Goal: Task Accomplishment & Management: Manage account settings

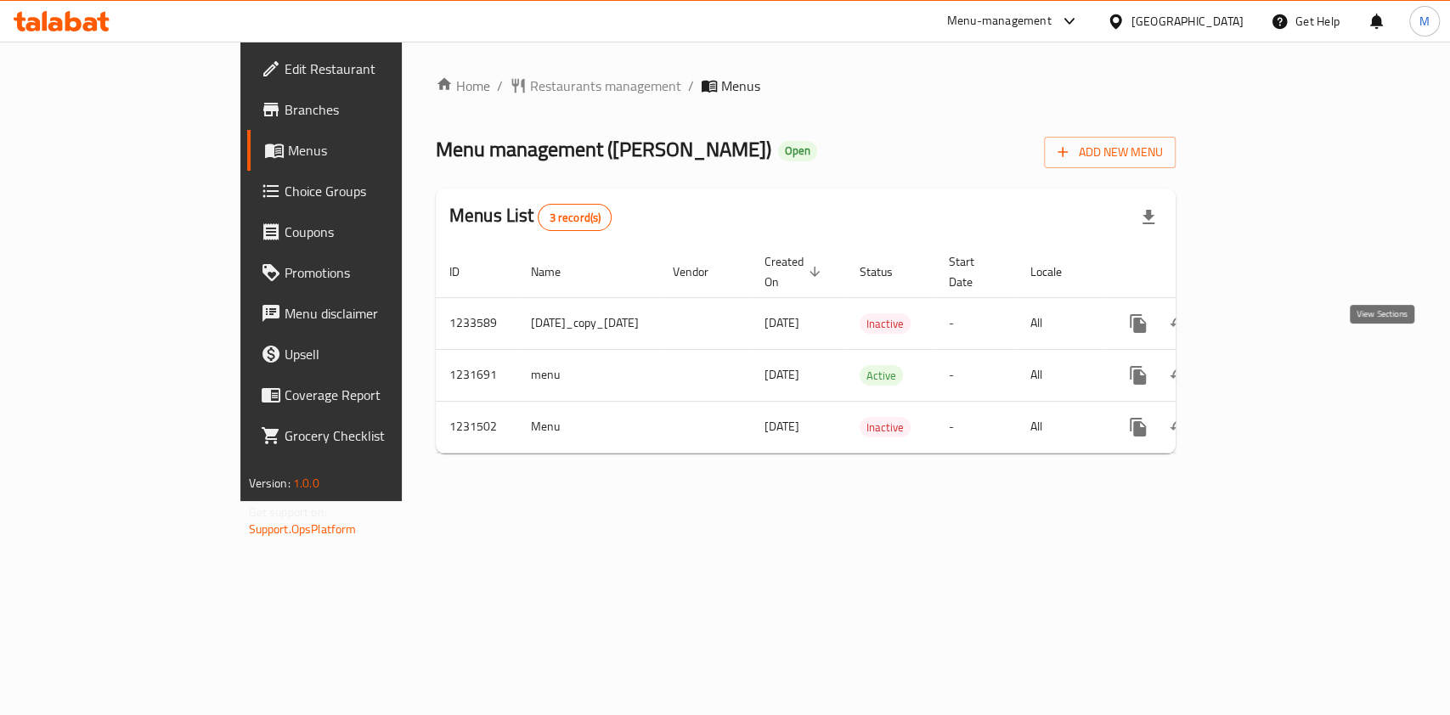
click at [1281, 355] on link "enhanced table" at bounding box center [1261, 375] width 41 height 41
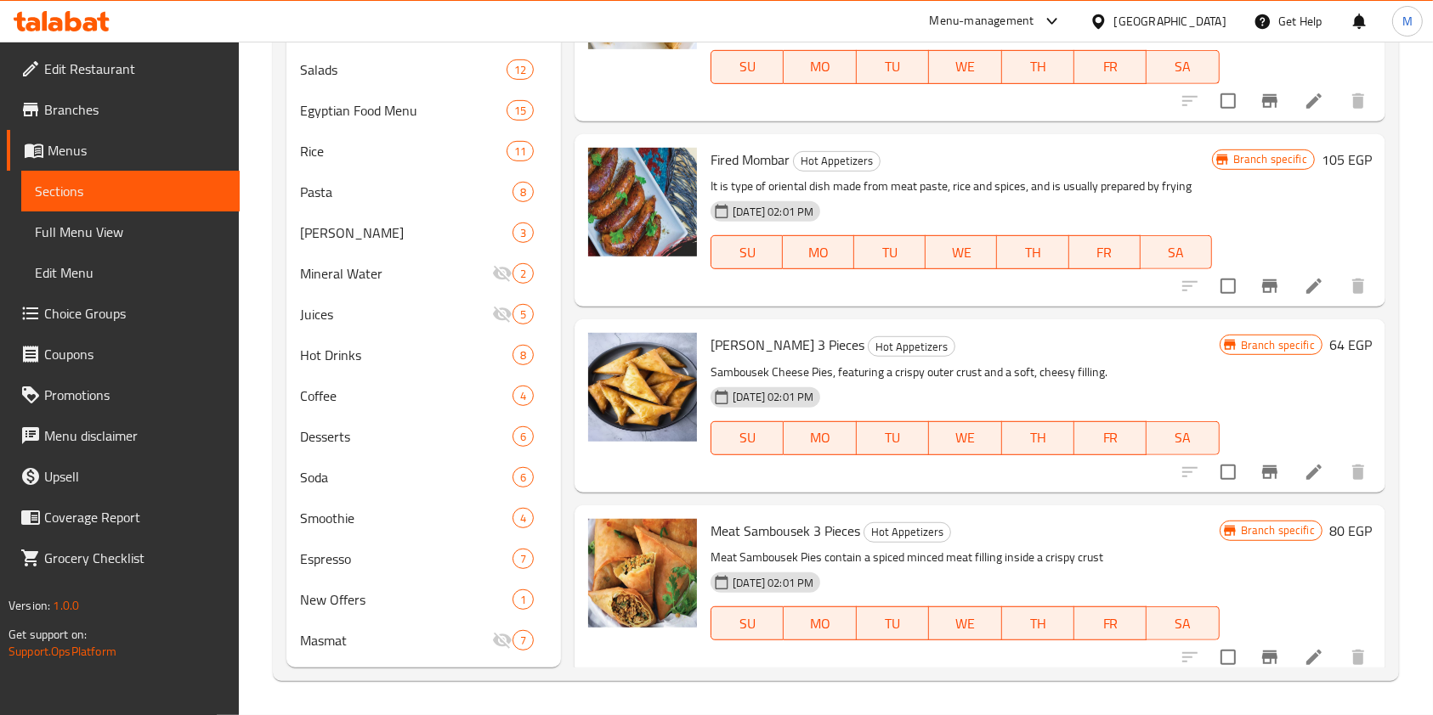
scroll to position [271, 0]
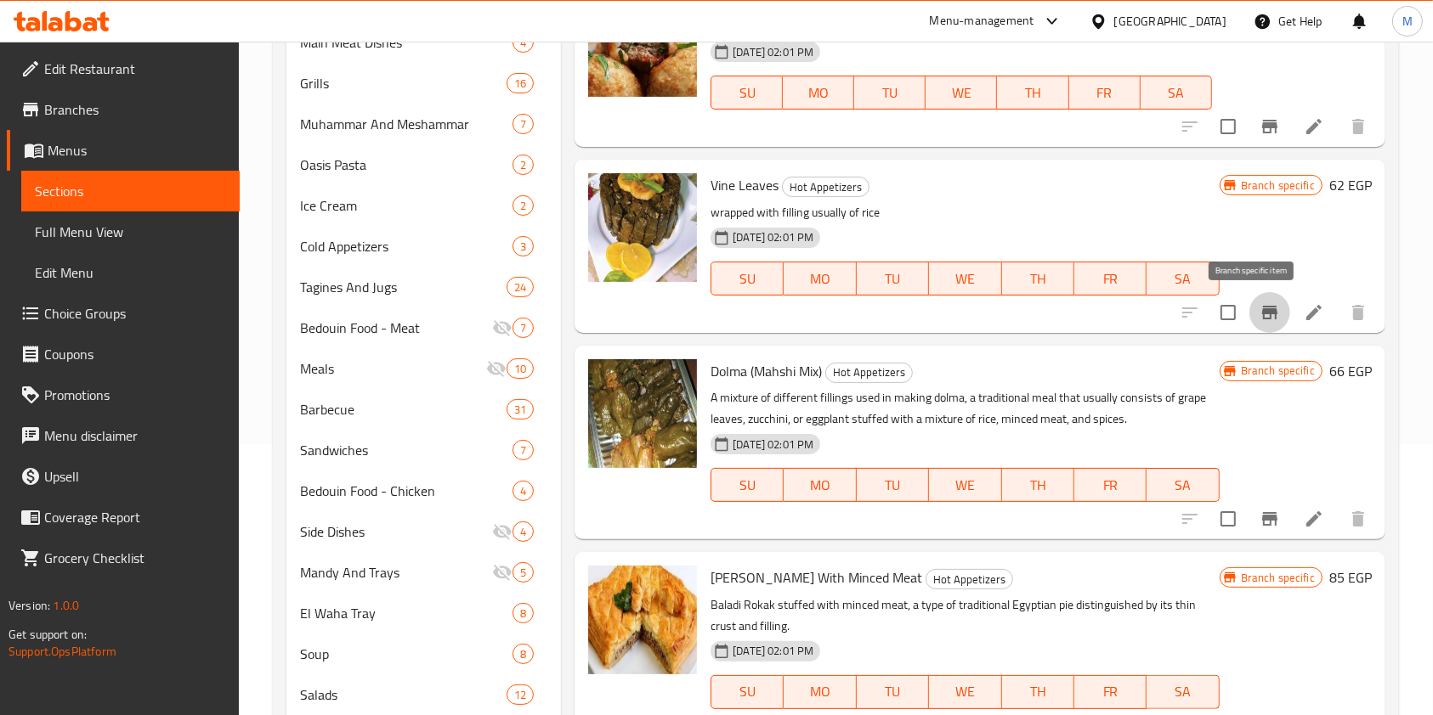
click at [1252, 297] on button "Branch-specific-item" at bounding box center [1269, 312] width 41 height 41
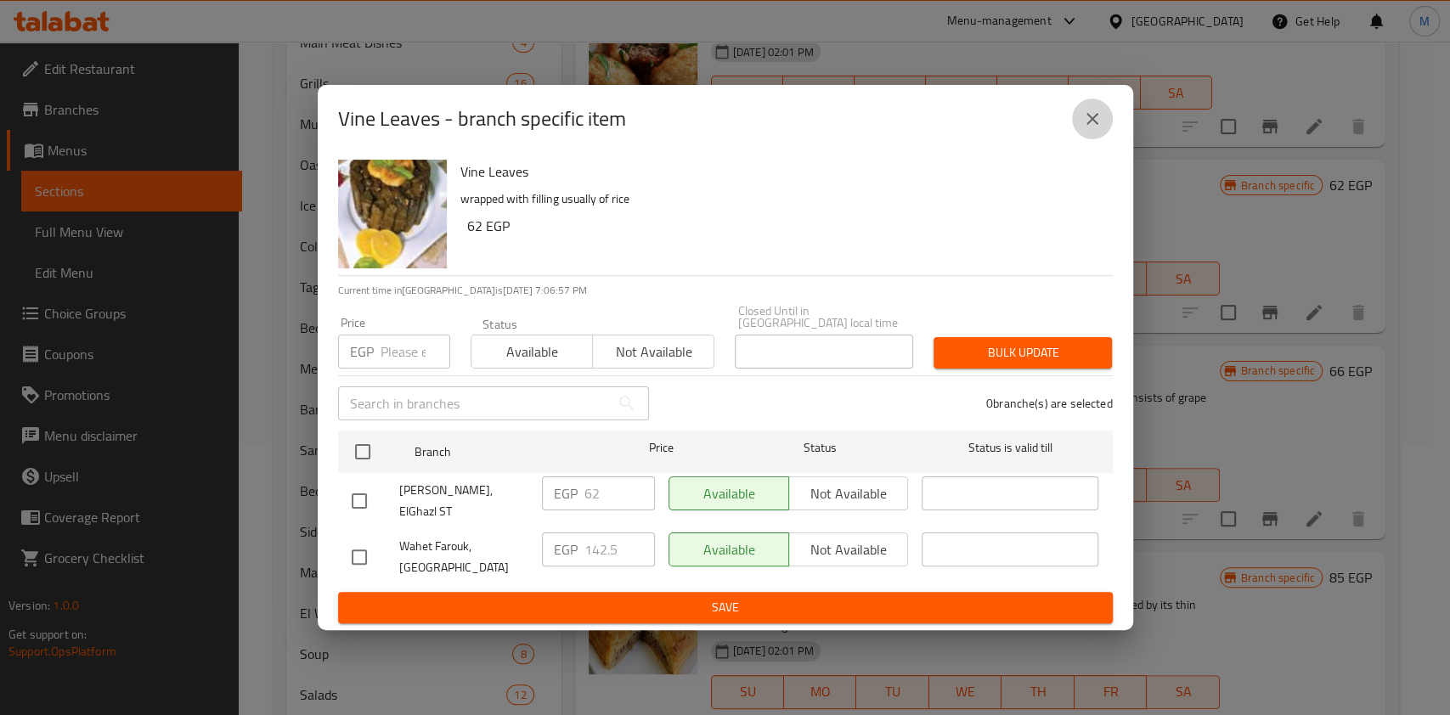
click at [1086, 129] on icon "close" at bounding box center [1092, 119] width 20 height 20
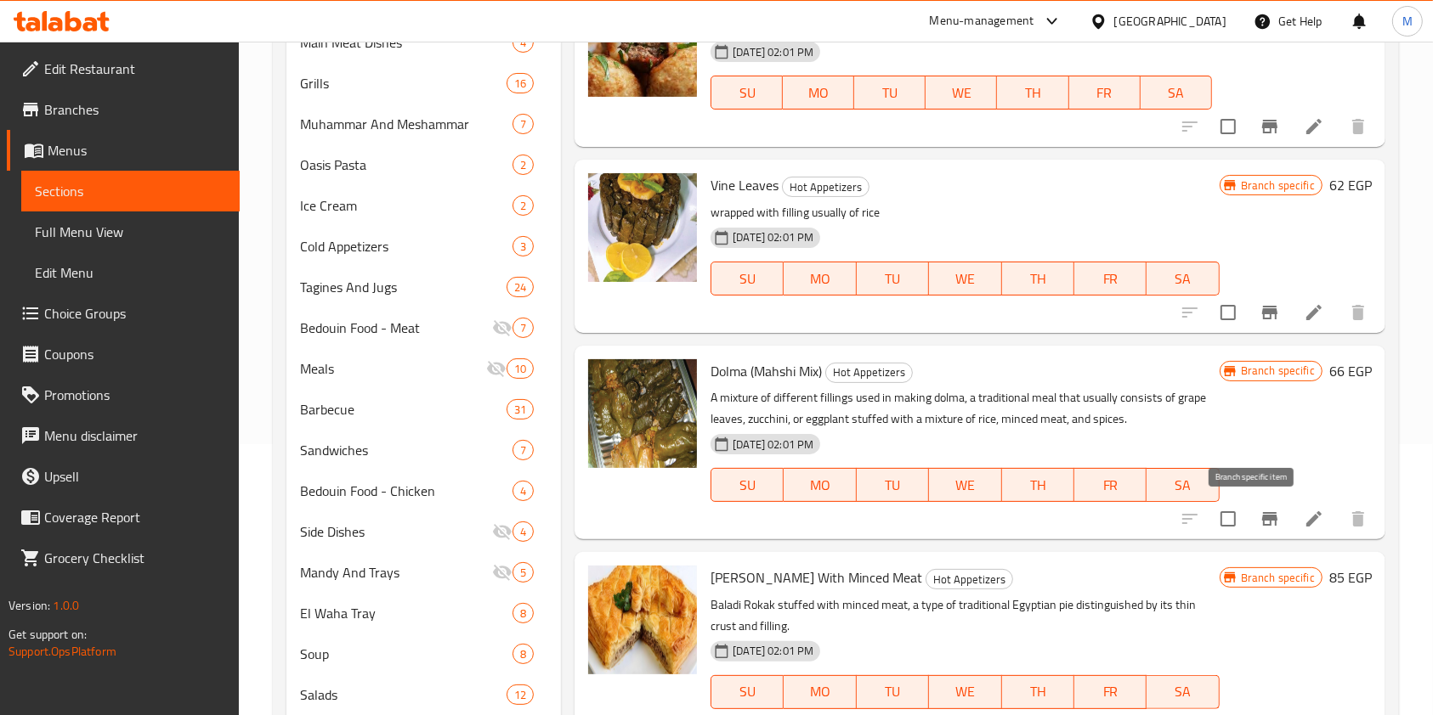
click at [1262, 523] on icon "Branch-specific-item" at bounding box center [1269, 519] width 15 height 14
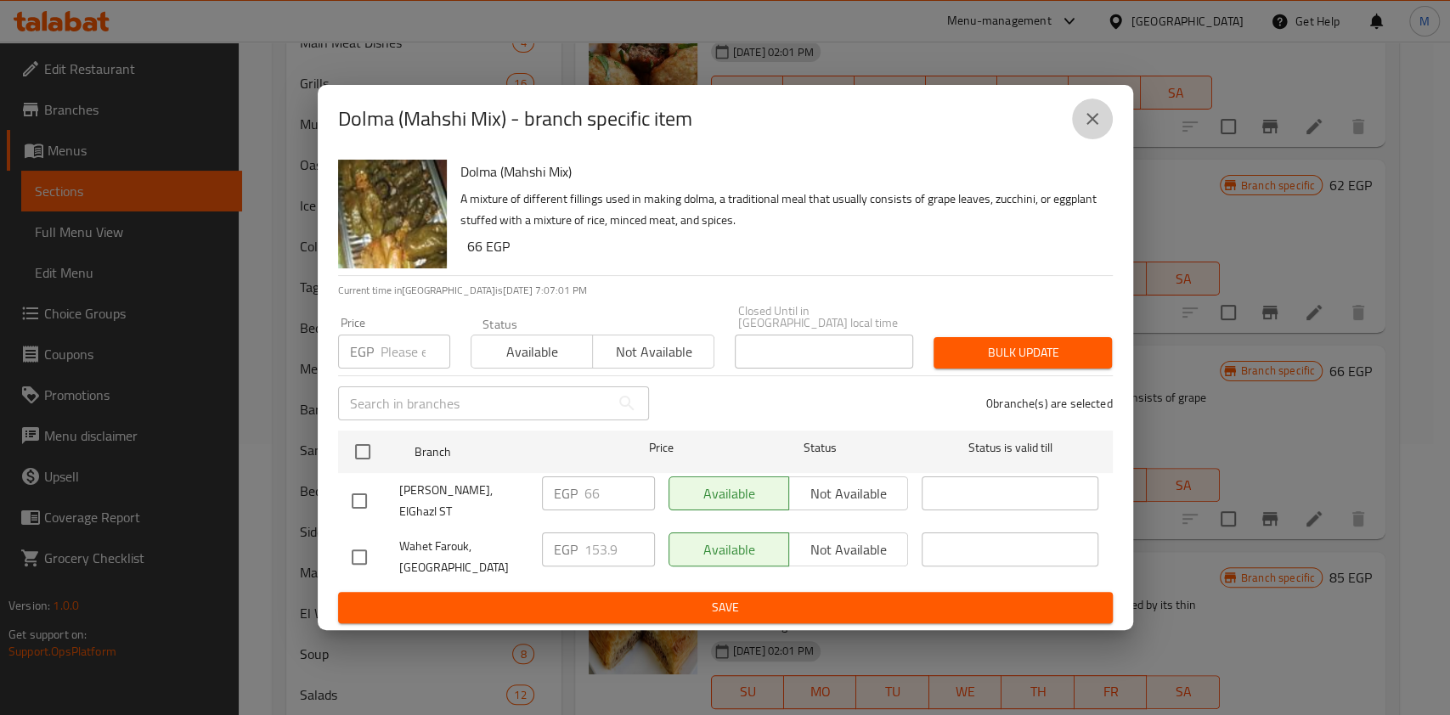
click at [1082, 129] on icon "close" at bounding box center [1092, 119] width 20 height 20
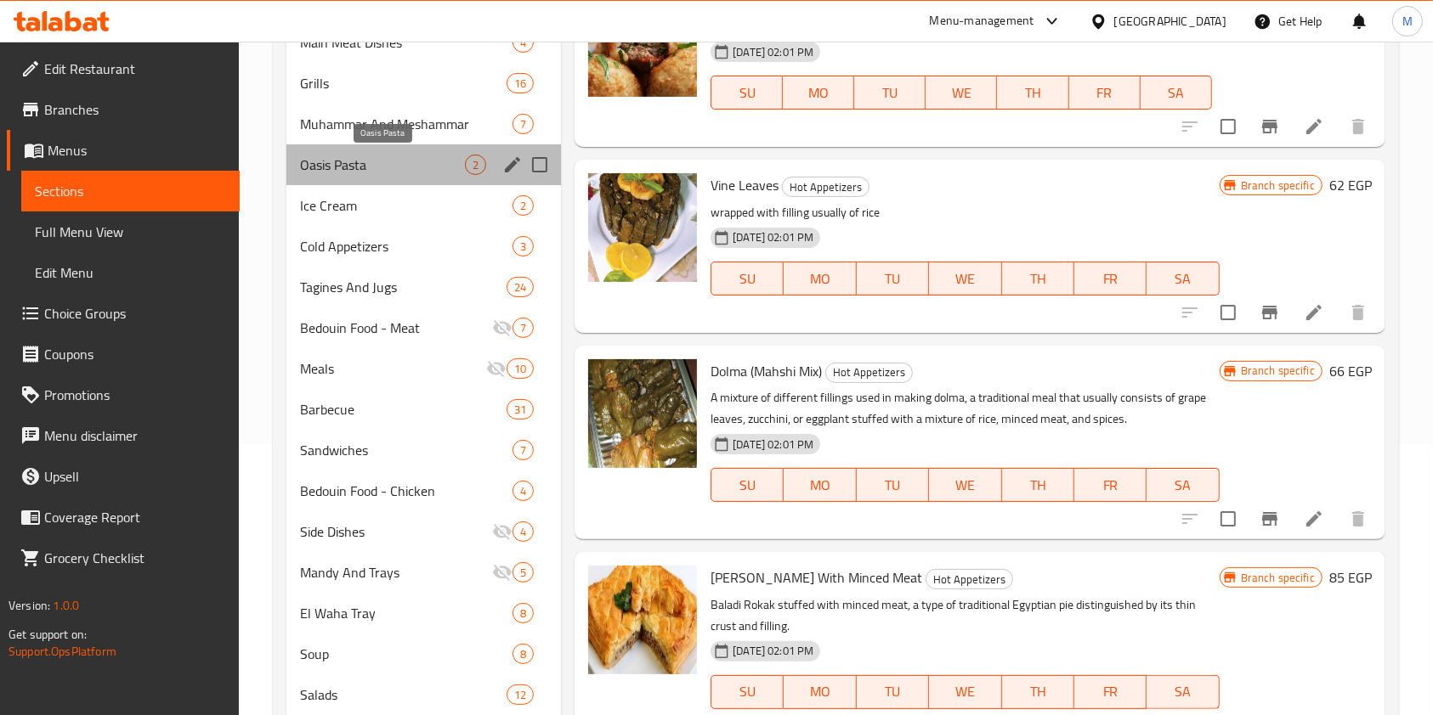
click at [397, 169] on span "Oasis Pasta" at bounding box center [382, 165] width 165 height 20
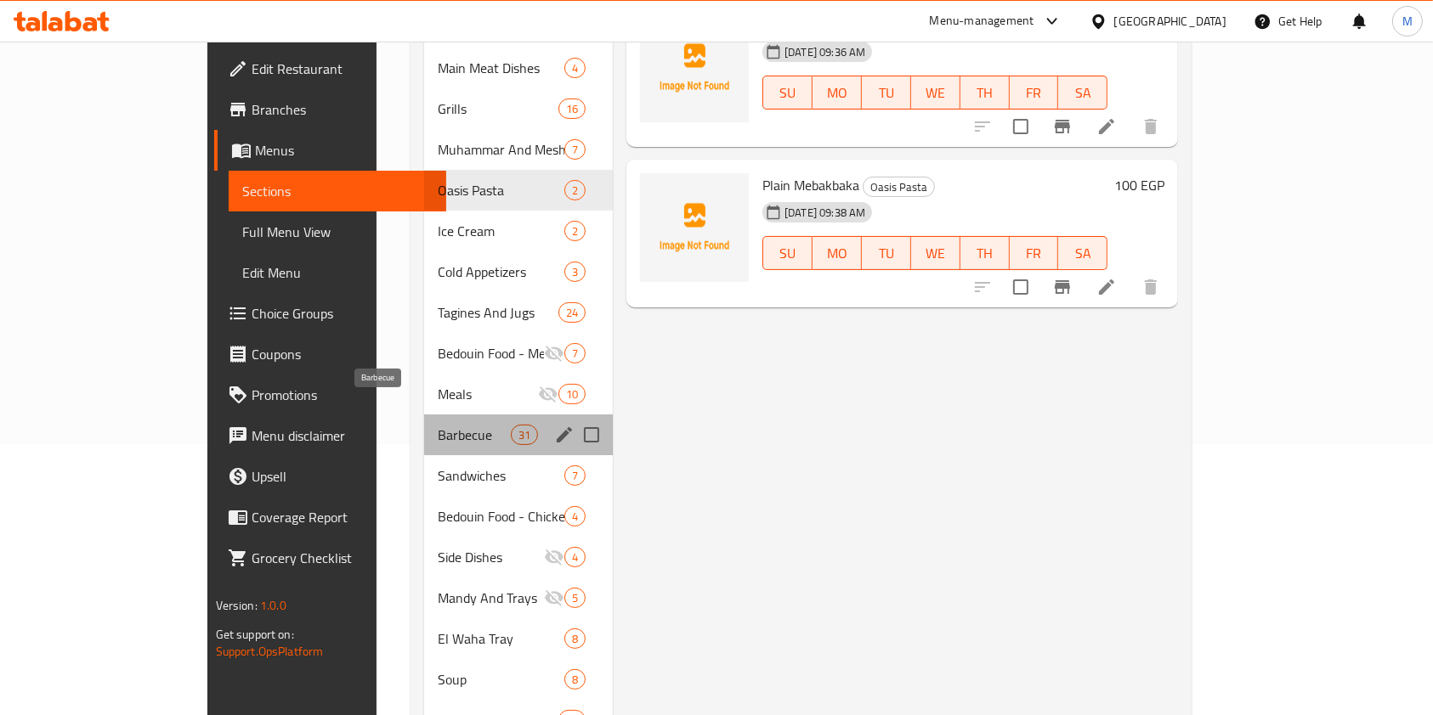
click at [438, 425] on span "Barbecue" at bounding box center [474, 435] width 72 height 20
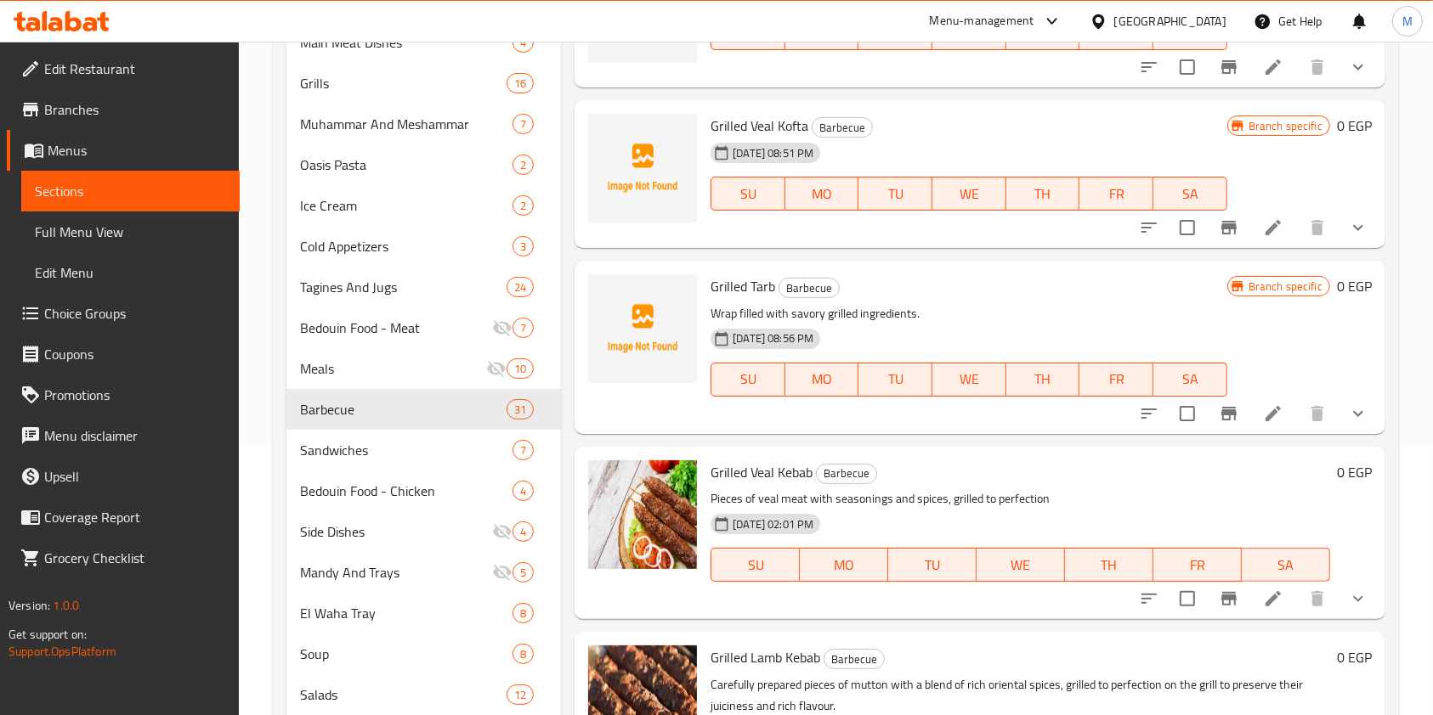
scroll to position [137, 0]
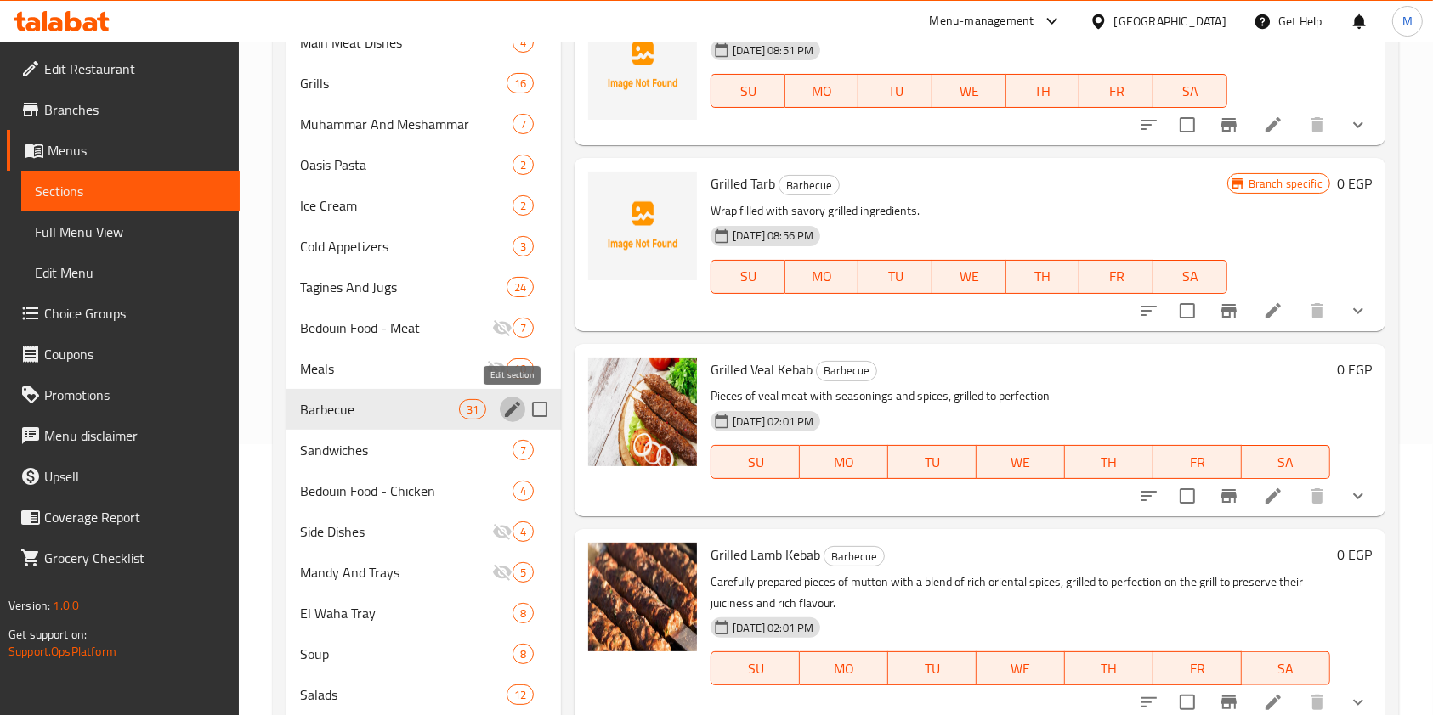
click at [510, 403] on icon "edit" at bounding box center [512, 409] width 20 height 20
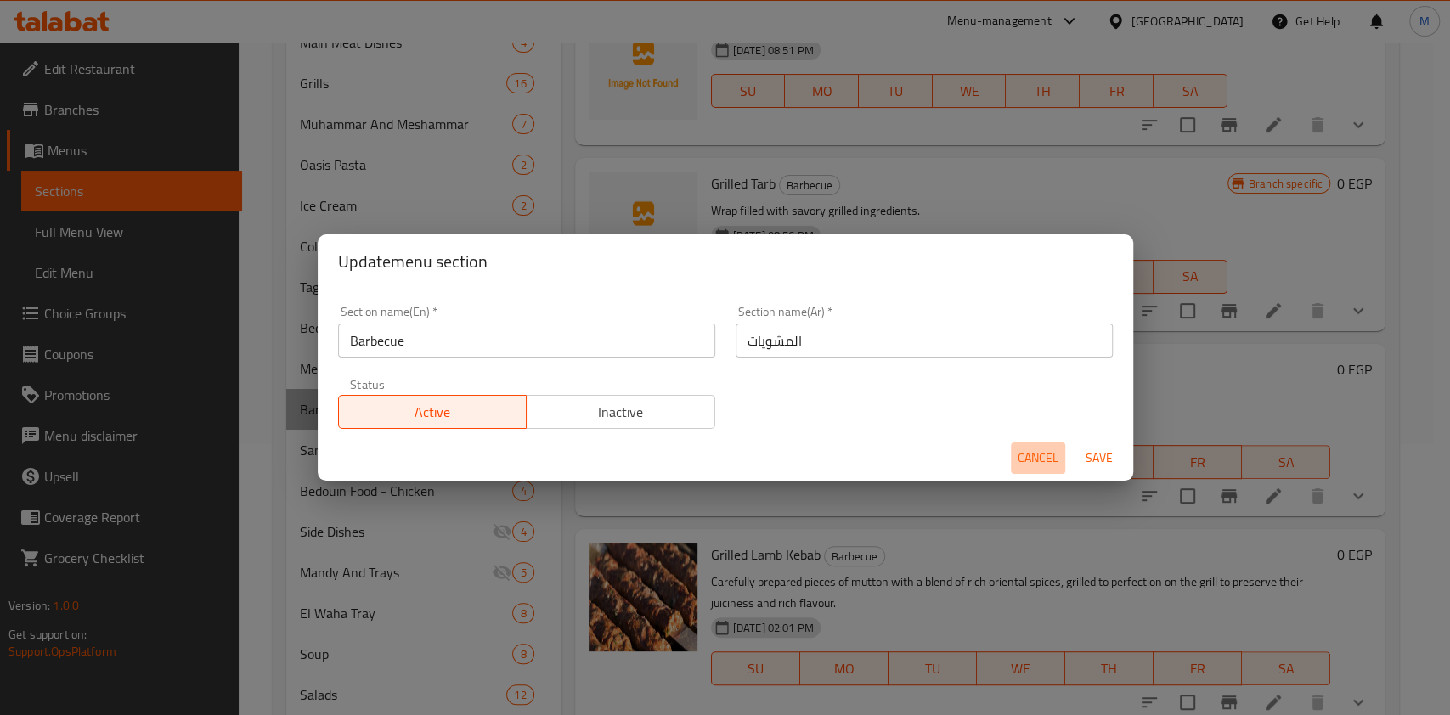
click at [1026, 444] on button "Cancel" at bounding box center [1038, 458] width 54 height 31
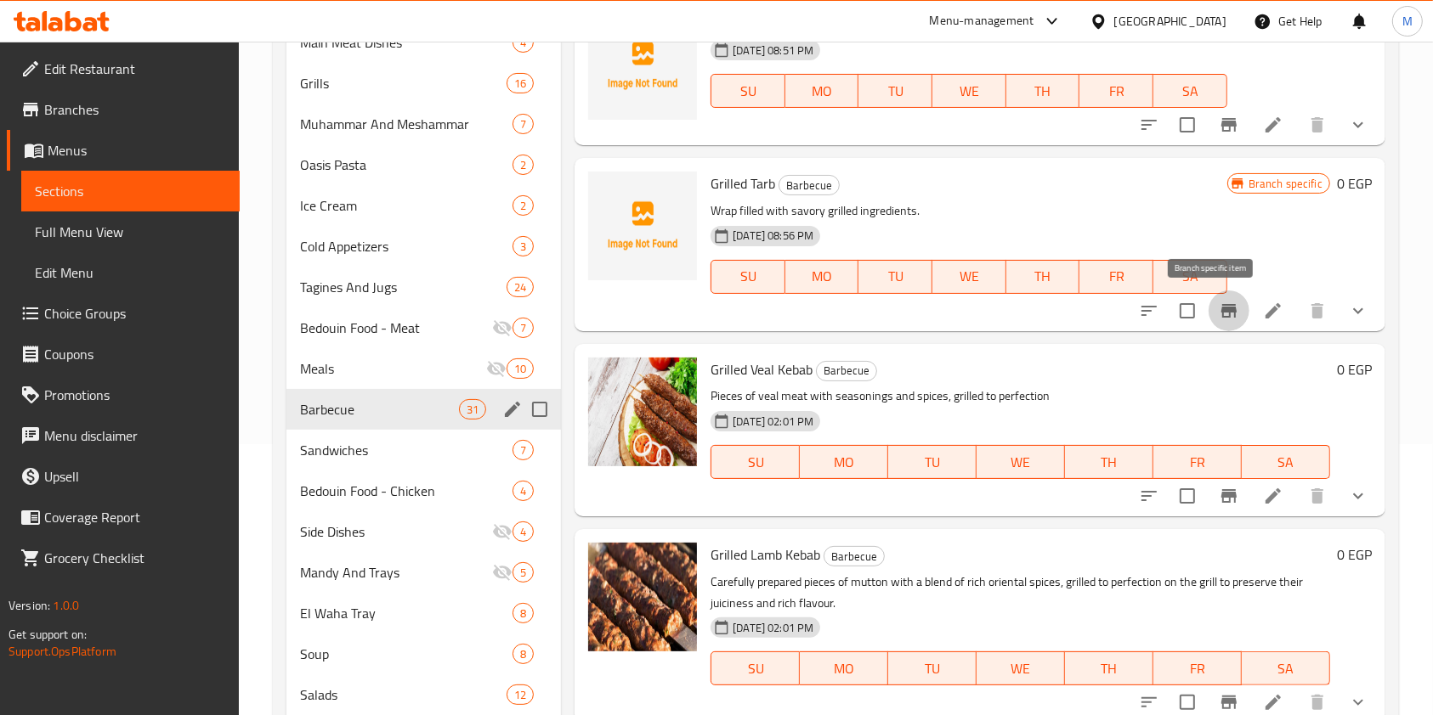
click at [1218, 319] on icon "Branch-specific-item" at bounding box center [1228, 311] width 20 height 20
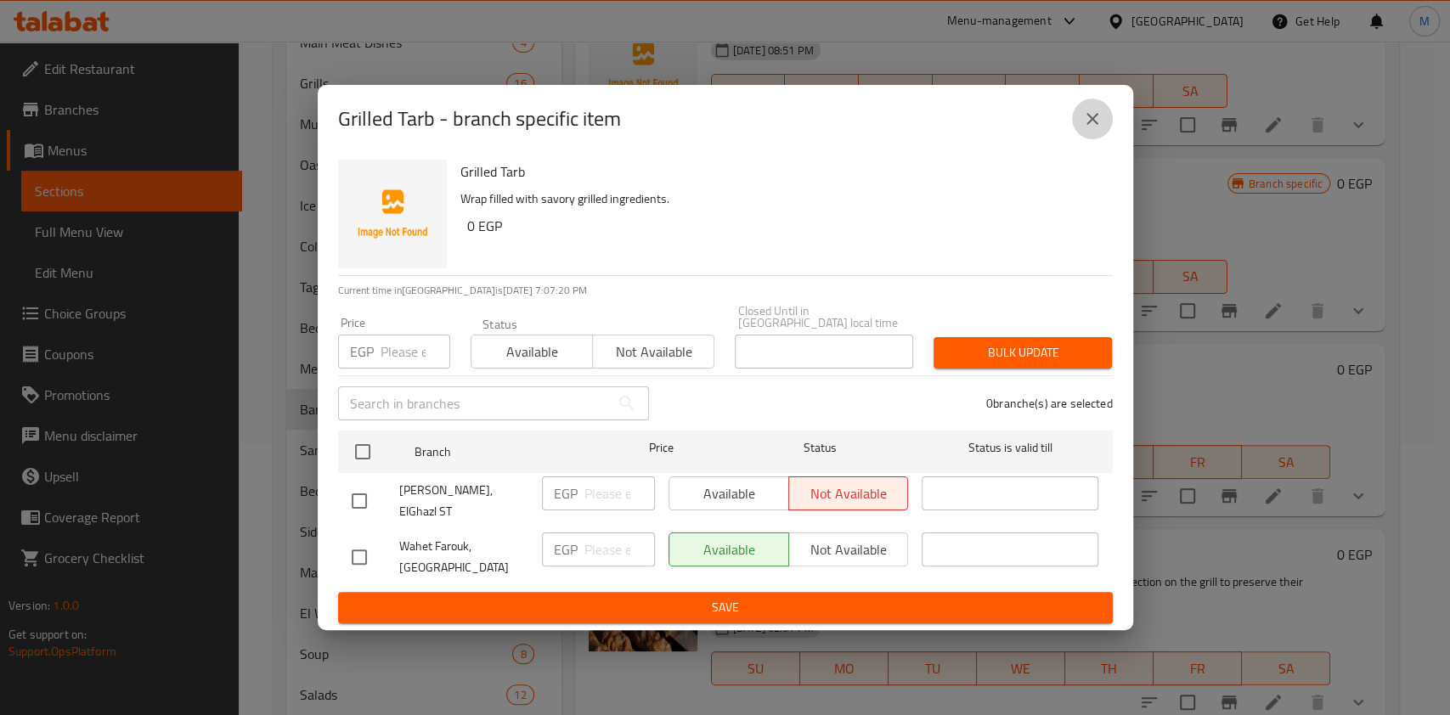
click at [1099, 139] on button "close" at bounding box center [1092, 119] width 41 height 41
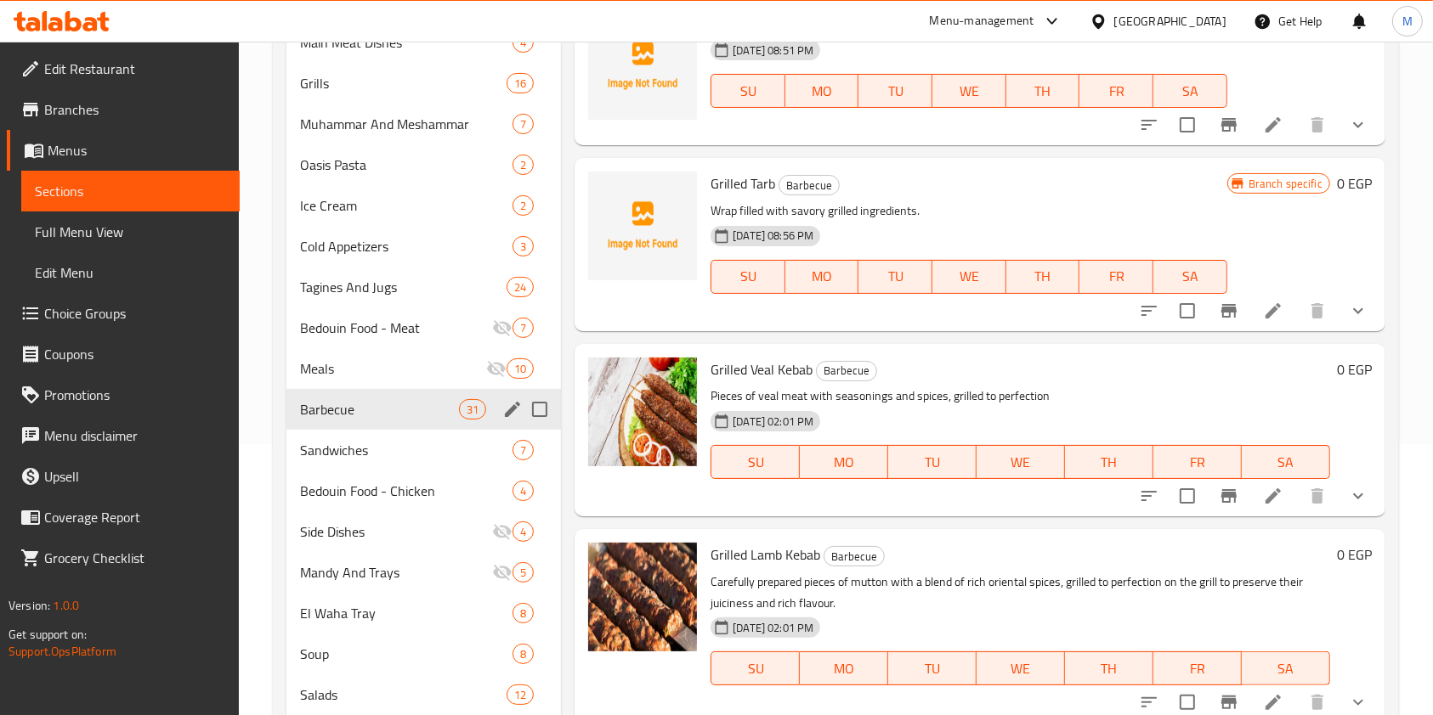
click at [1342, 325] on button "show more" at bounding box center [1357, 311] width 41 height 41
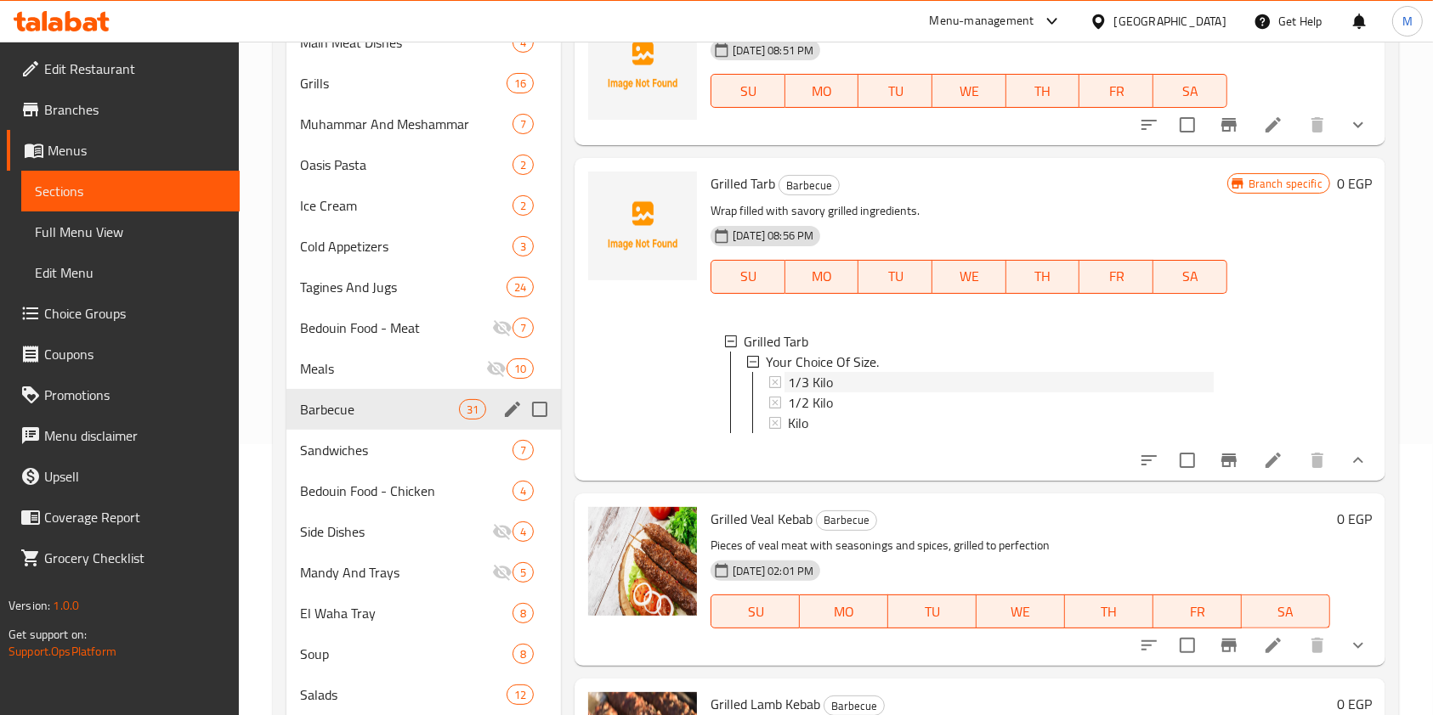
click at [913, 388] on div "1/3 Kilo" at bounding box center [1000, 382] width 425 height 20
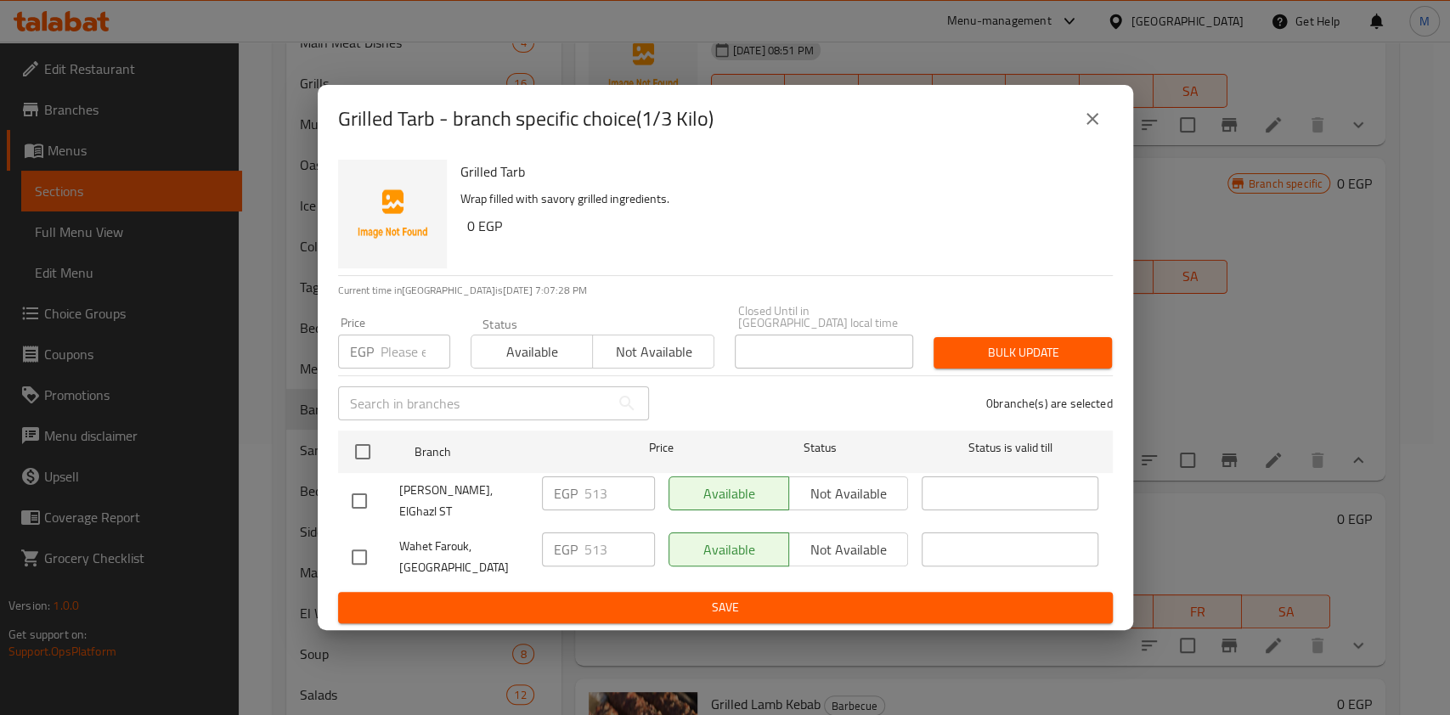
click at [1097, 129] on icon "close" at bounding box center [1092, 119] width 20 height 20
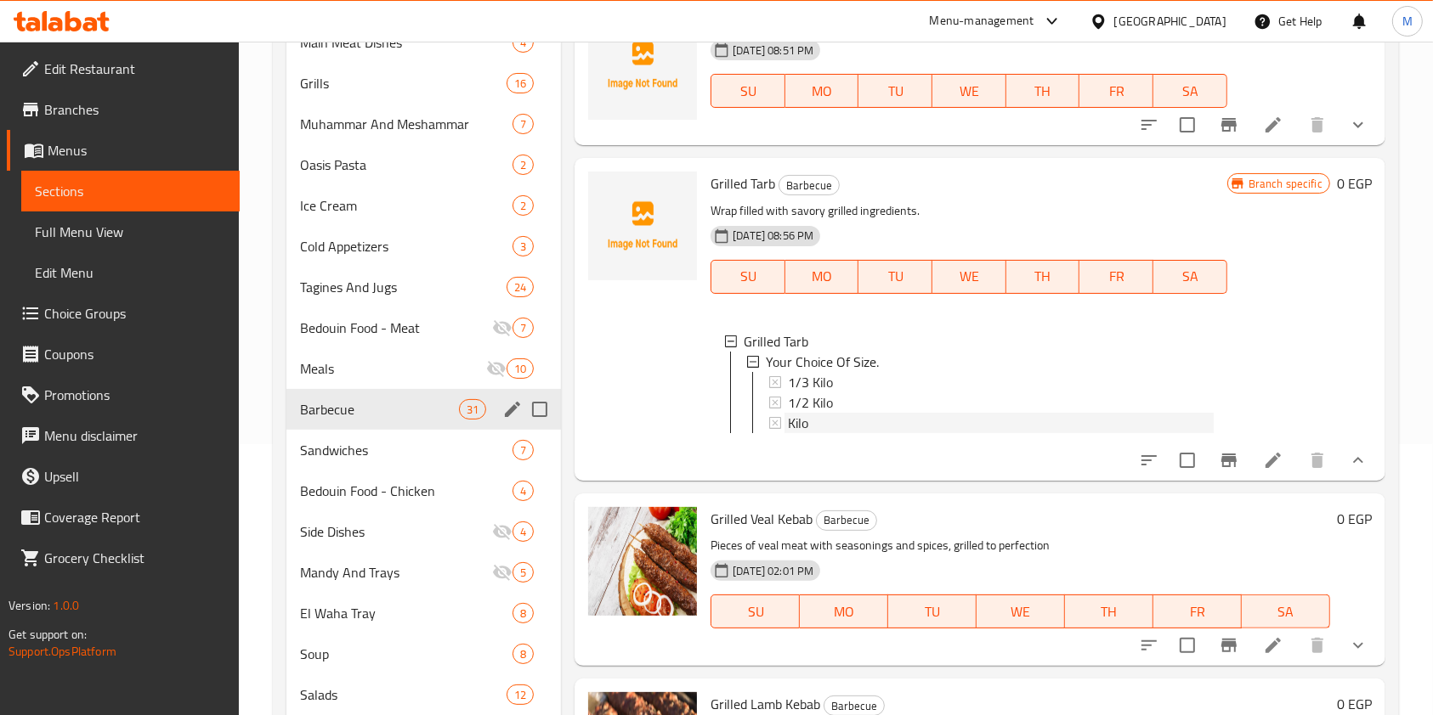
click at [999, 420] on div "Kilo" at bounding box center [1000, 423] width 425 height 20
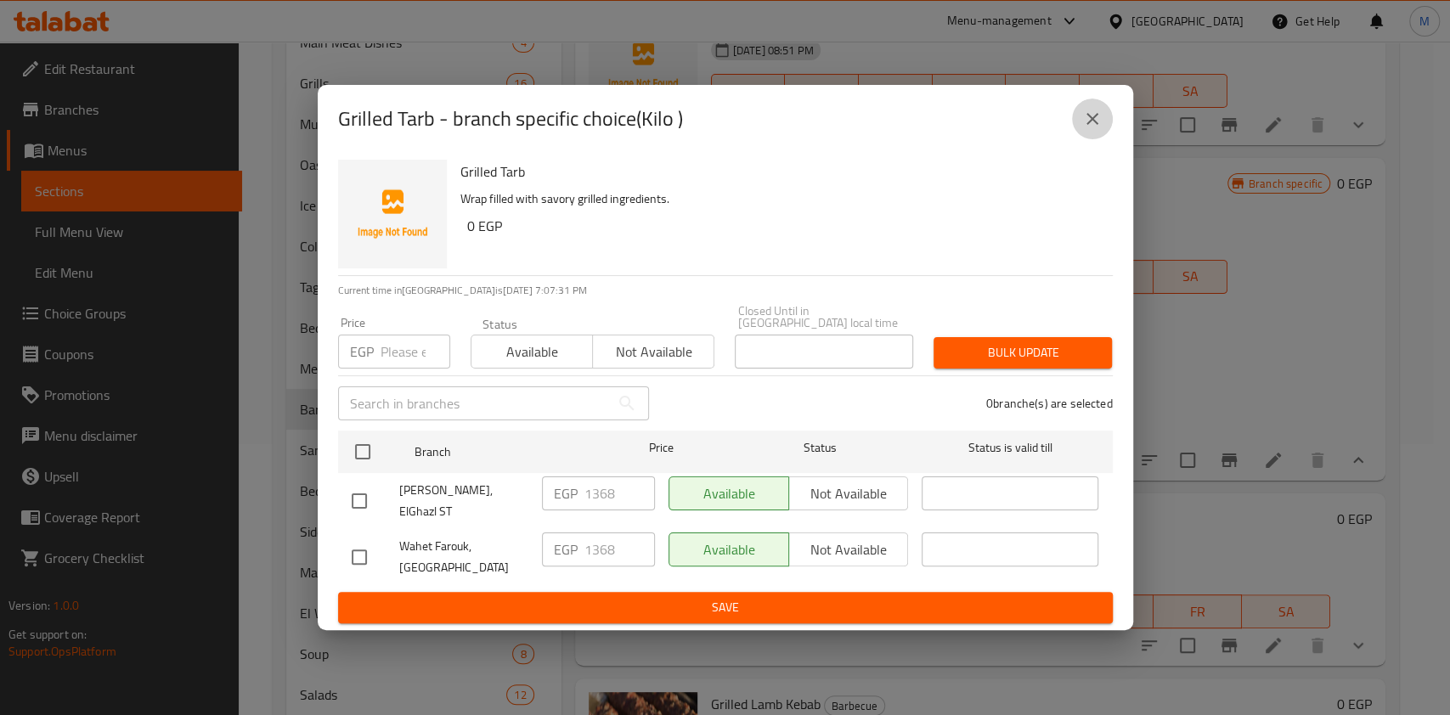
click at [1085, 139] on button "close" at bounding box center [1092, 119] width 41 height 41
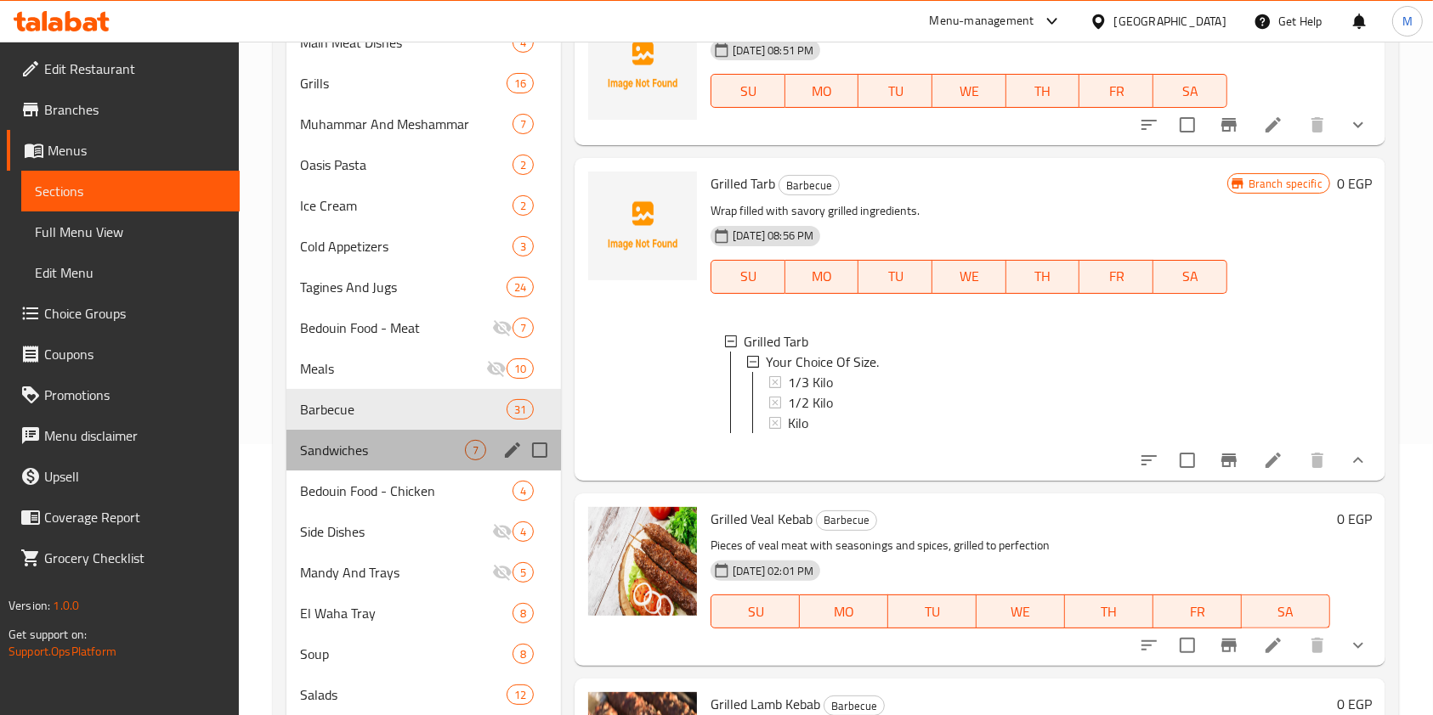
click at [436, 438] on div "Sandwiches 7" at bounding box center [423, 450] width 274 height 41
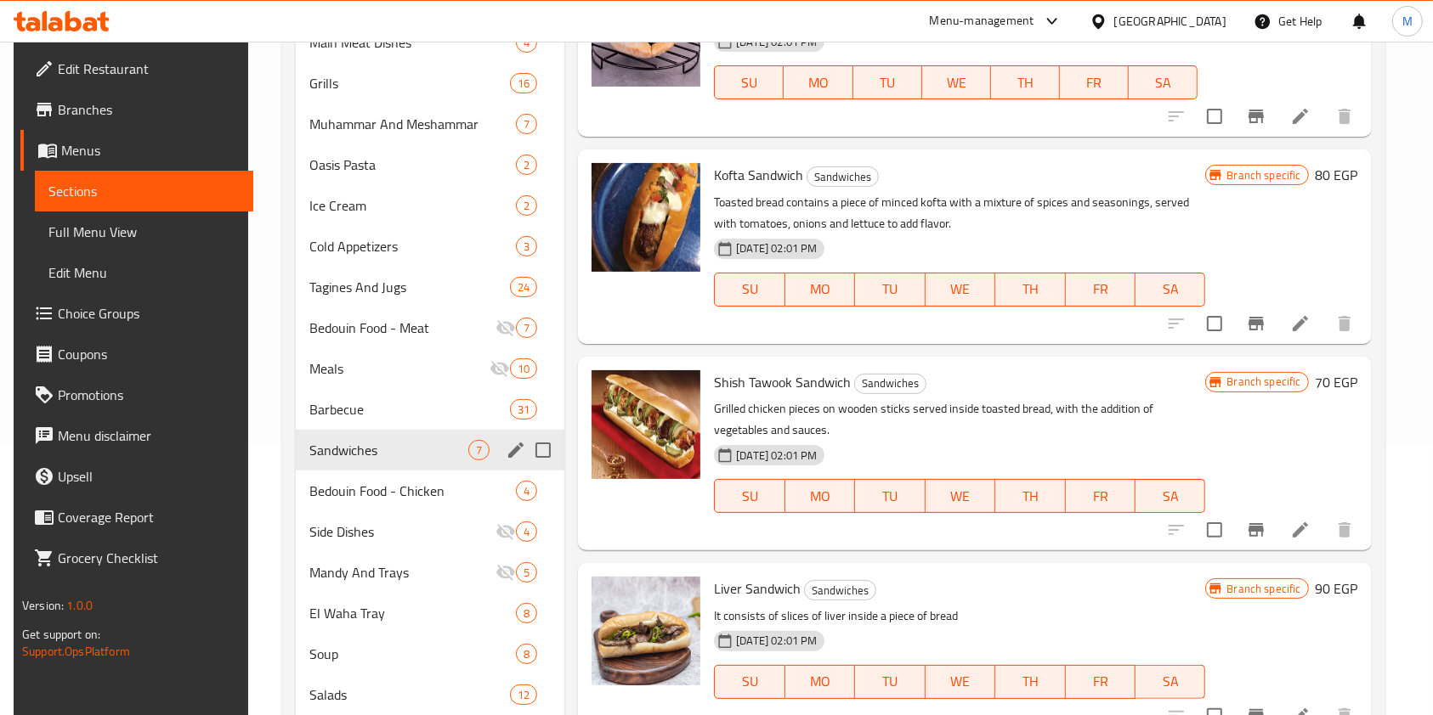
scroll to position [10, 0]
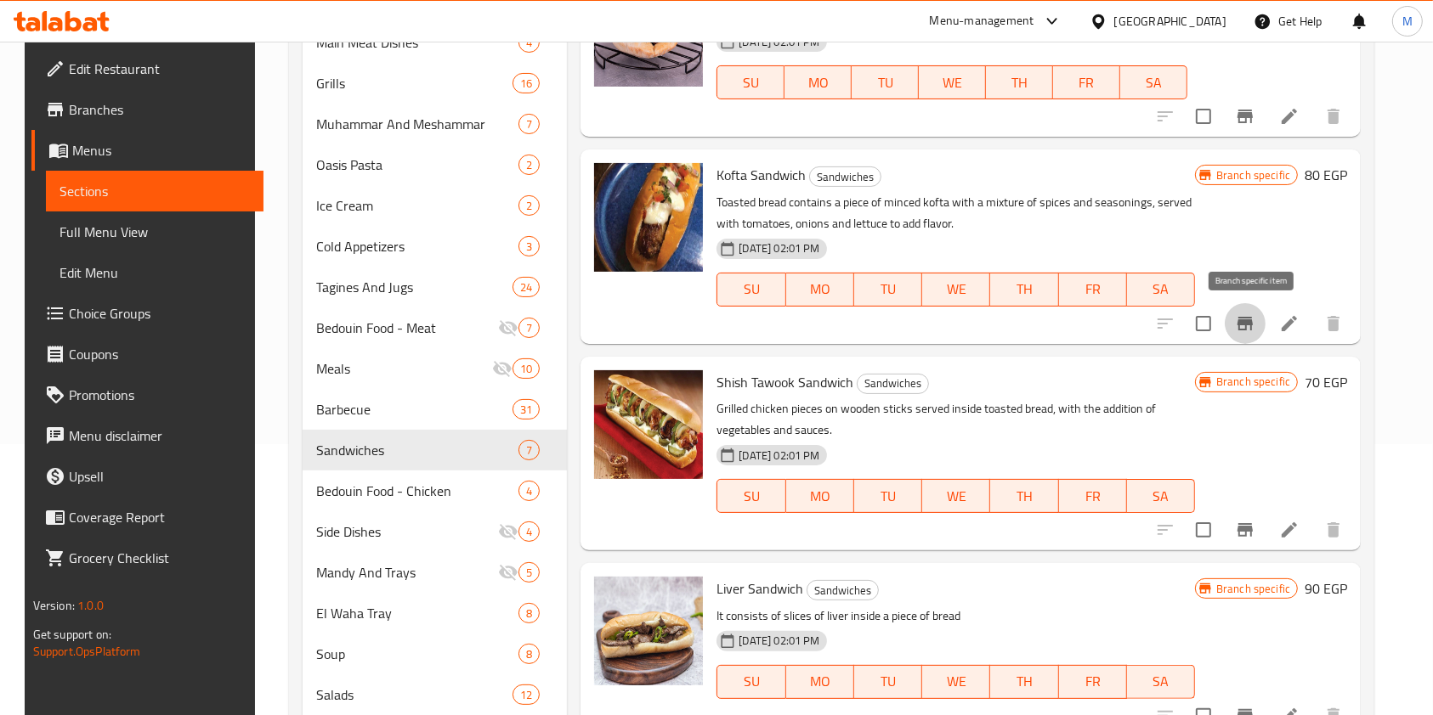
click at [1252, 324] on icon "Branch-specific-item" at bounding box center [1244, 324] width 15 height 14
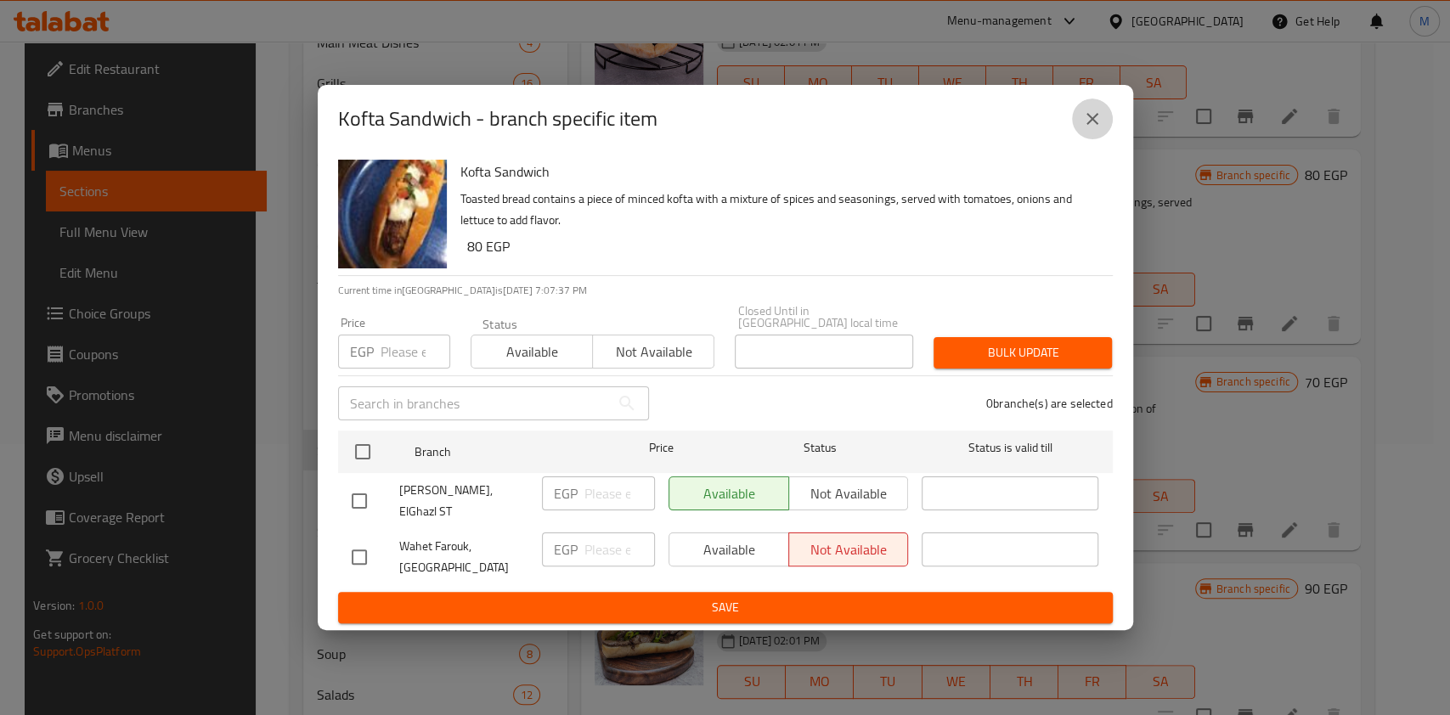
click at [1097, 129] on icon "close" at bounding box center [1092, 119] width 20 height 20
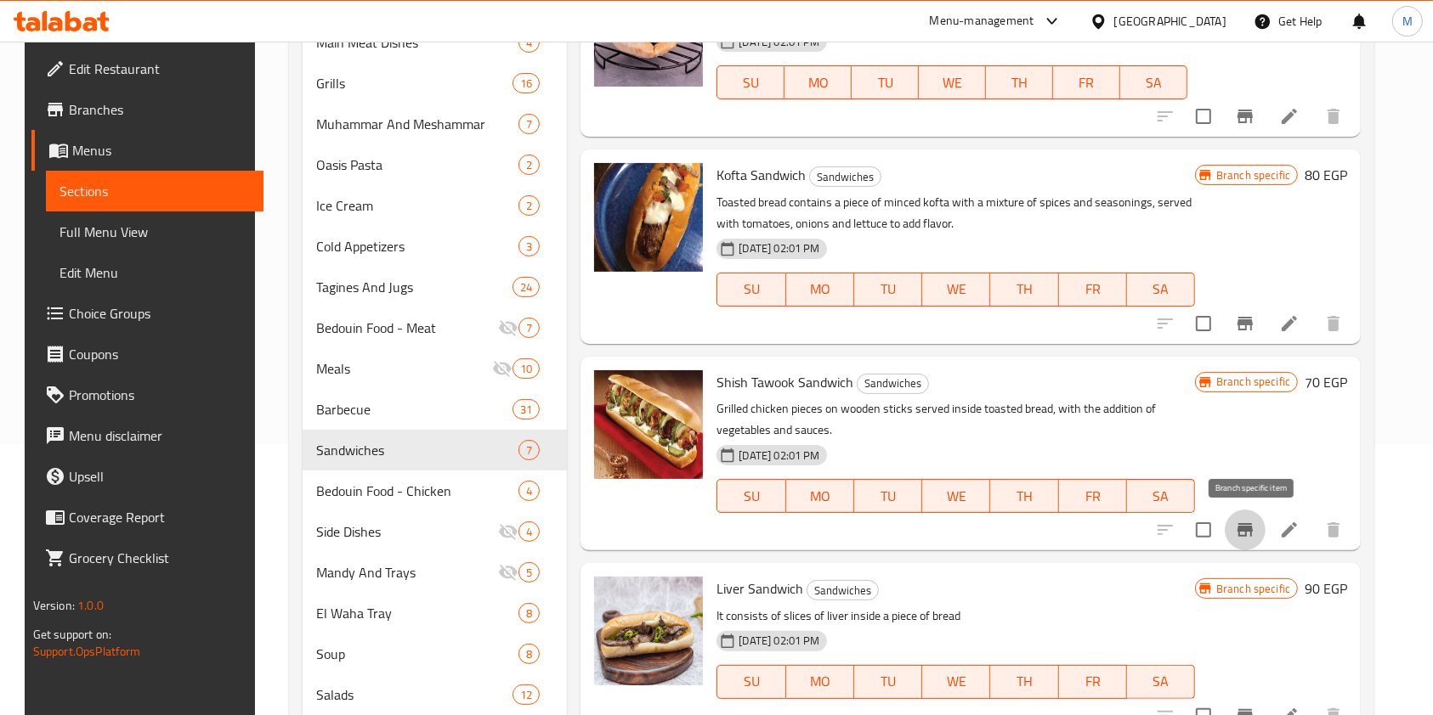
click at [1252, 534] on icon "Branch-specific-item" at bounding box center [1244, 530] width 15 height 14
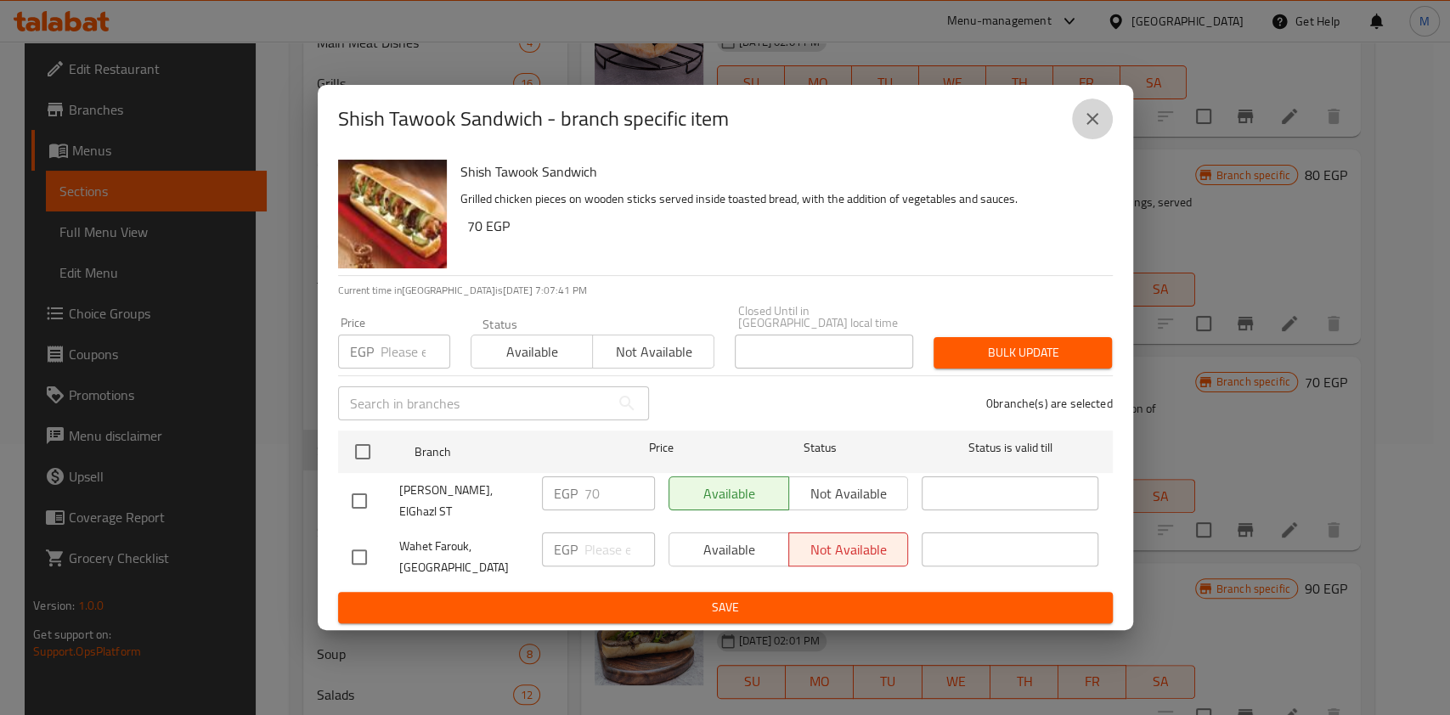
click at [1095, 126] on icon "close" at bounding box center [1092, 119] width 20 height 20
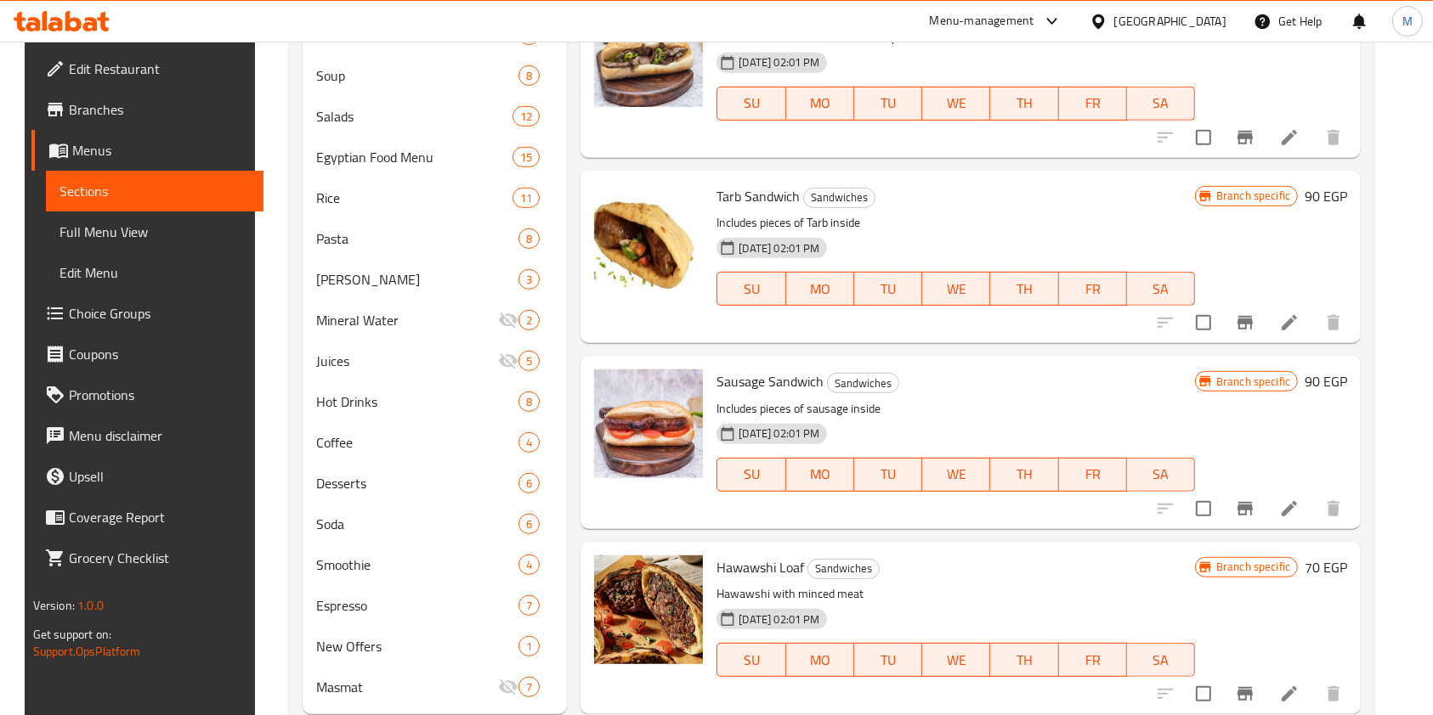
scroll to position [896, 0]
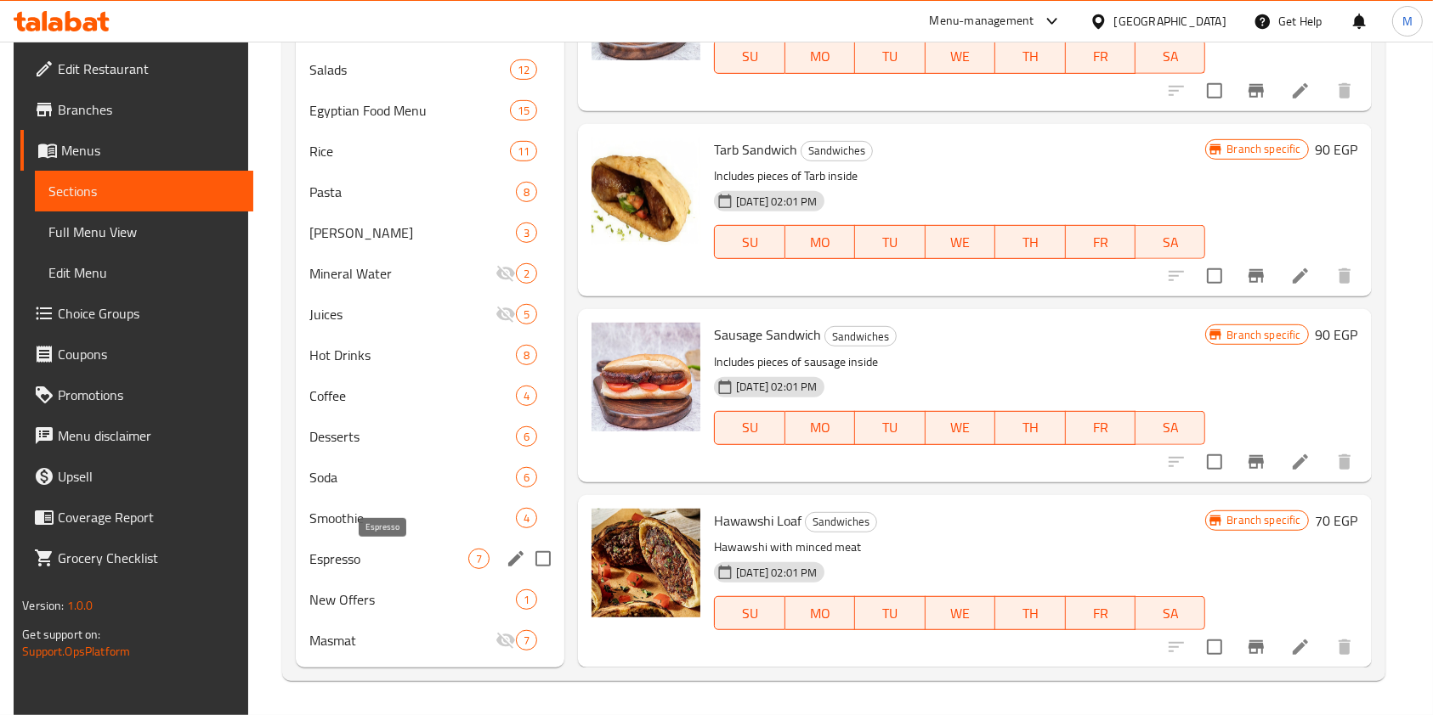
click at [404, 551] on span "Espresso" at bounding box center [388, 559] width 159 height 20
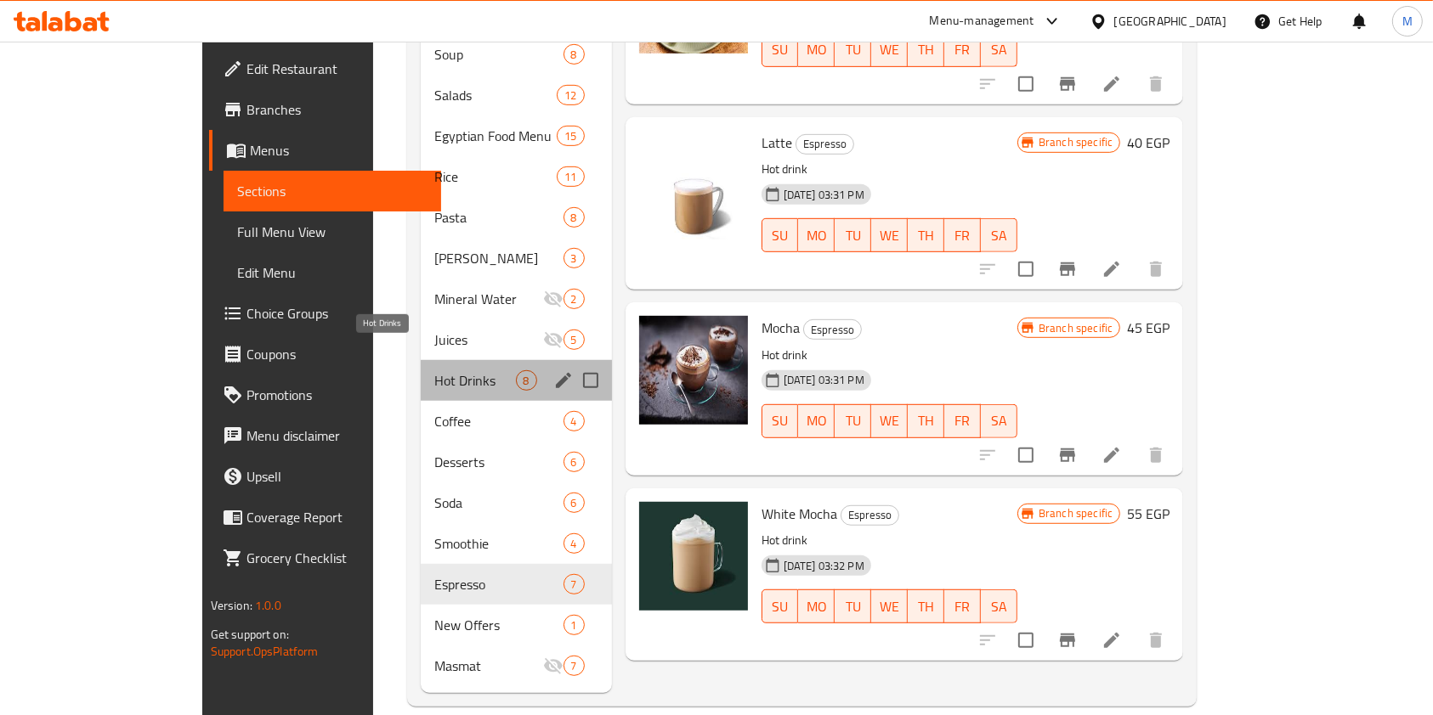
click at [434, 370] on span "Hot Drinks" at bounding box center [474, 380] width 81 height 20
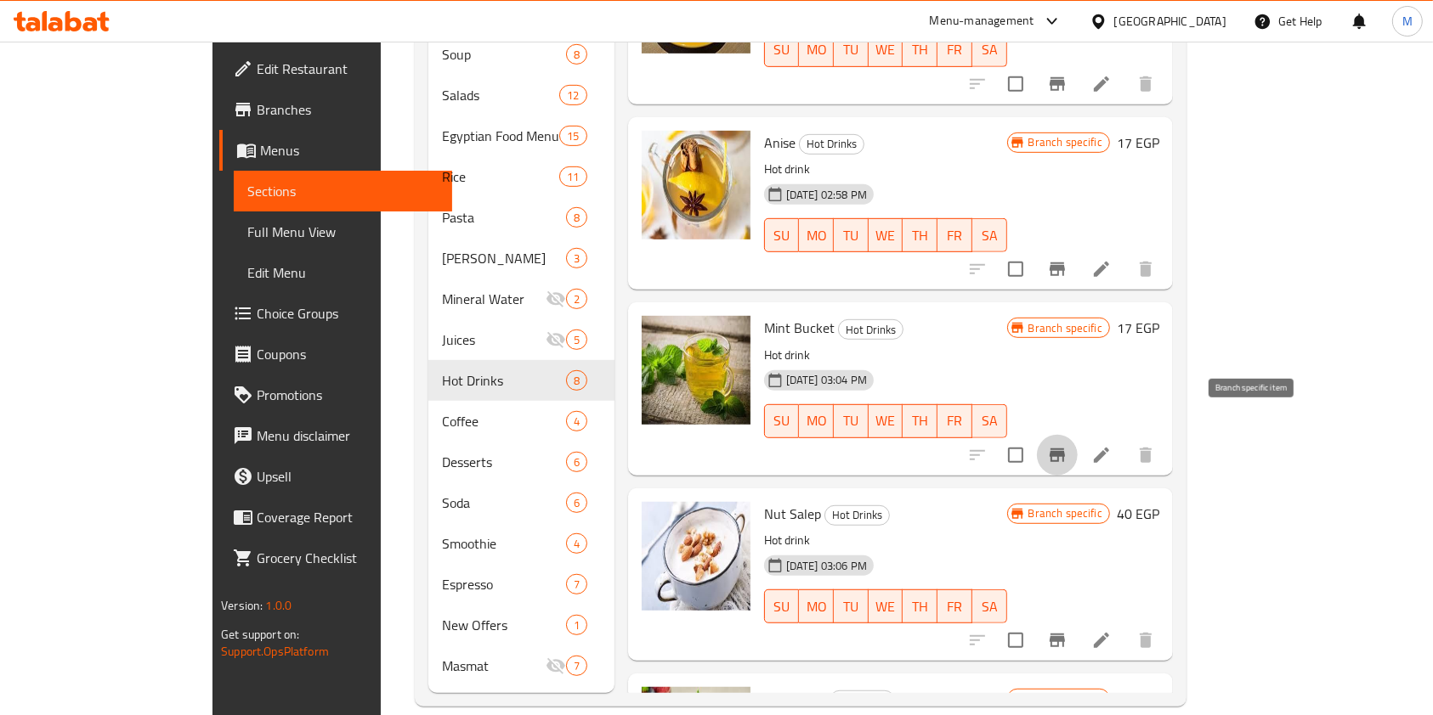
click at [1067, 445] on icon "Branch-specific-item" at bounding box center [1057, 455] width 20 height 20
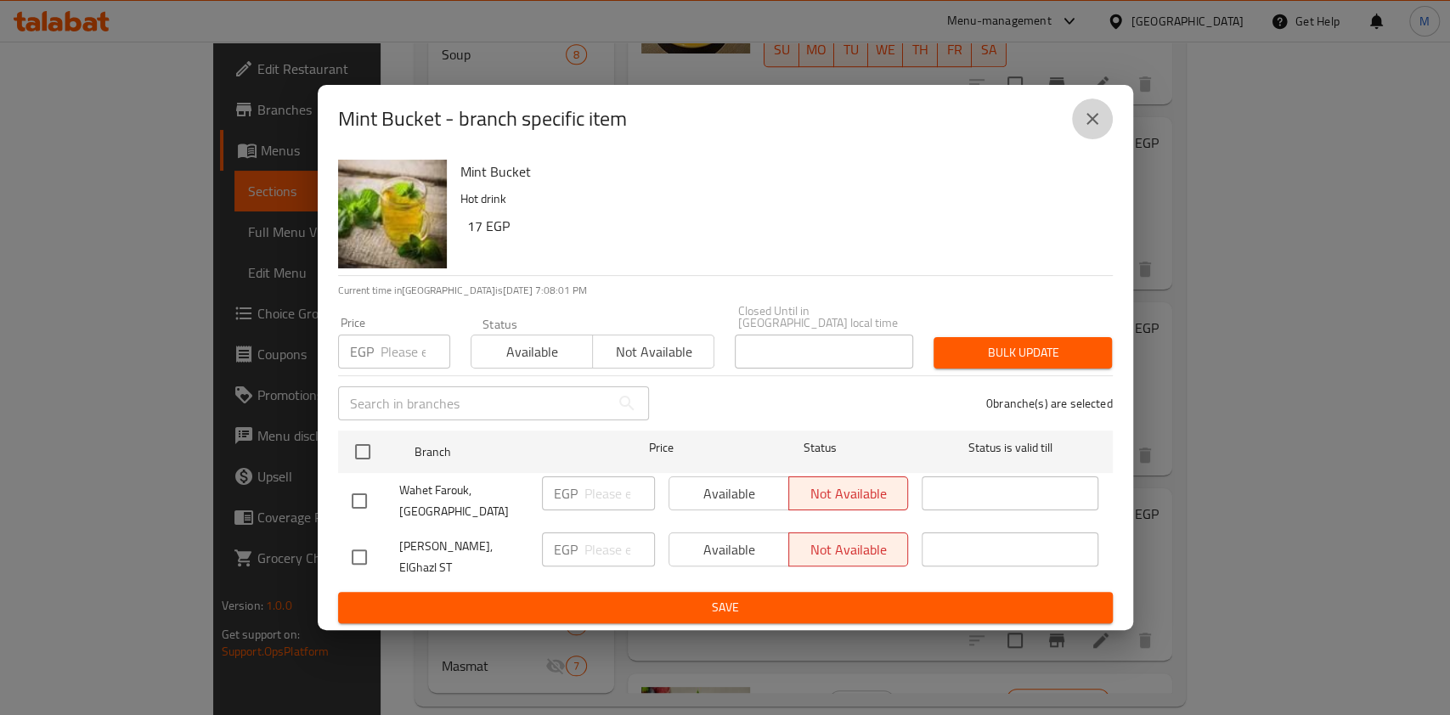
click at [1100, 129] on icon "close" at bounding box center [1092, 119] width 20 height 20
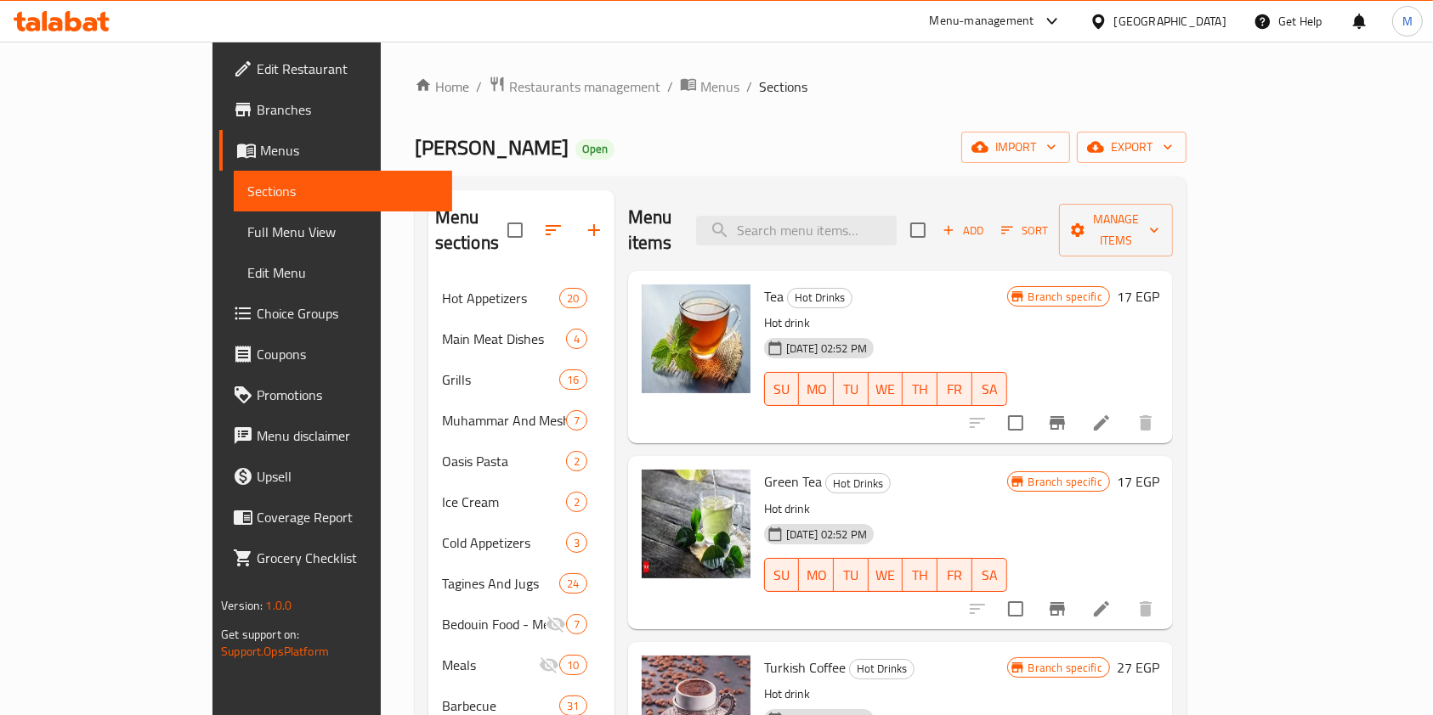
click at [82, 20] on icon at bounding box center [62, 21] width 96 height 20
